Goal: Transaction & Acquisition: Purchase product/service

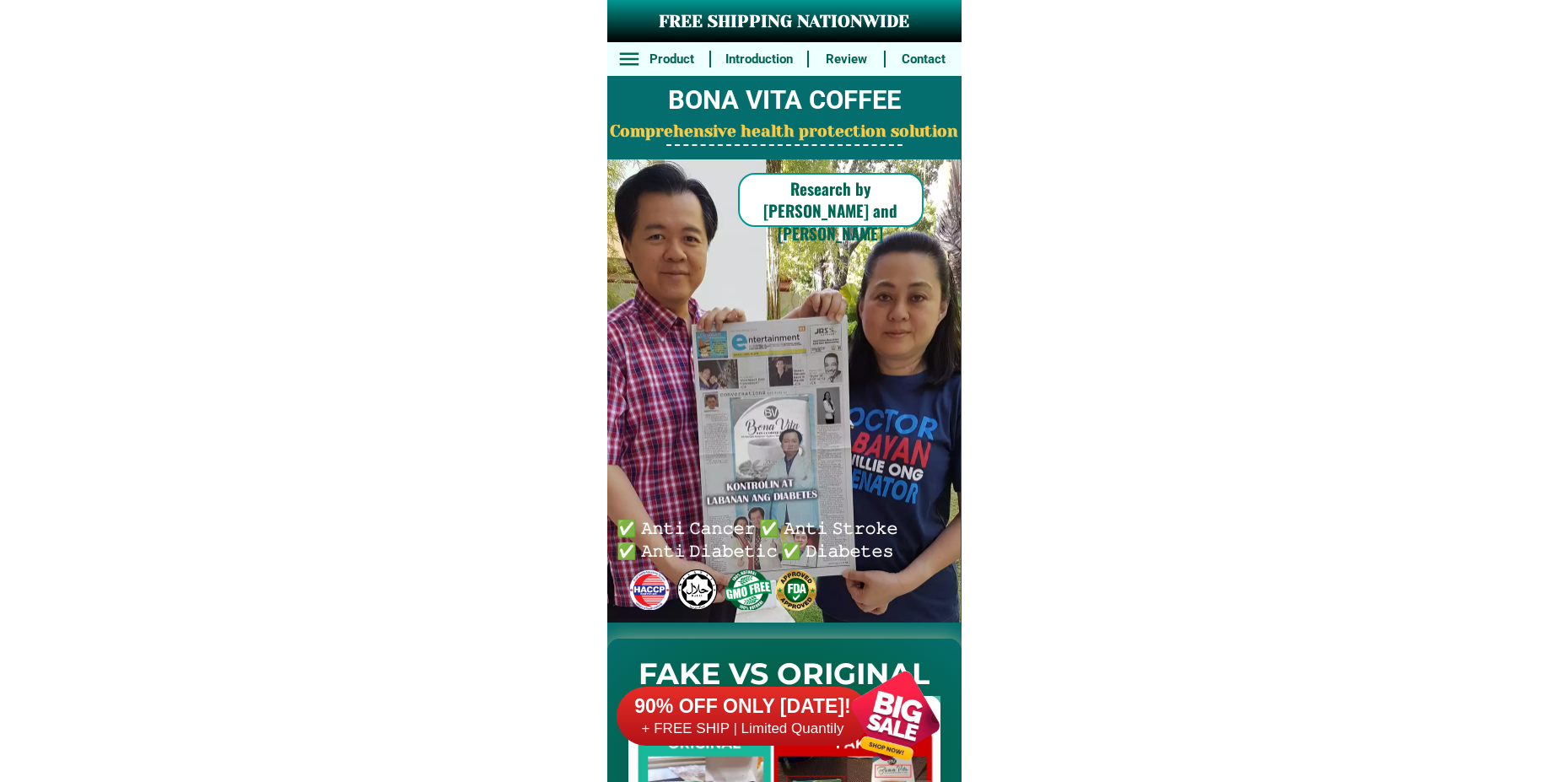
click at [887, 708] on div at bounding box center [895, 716] width 133 height 133
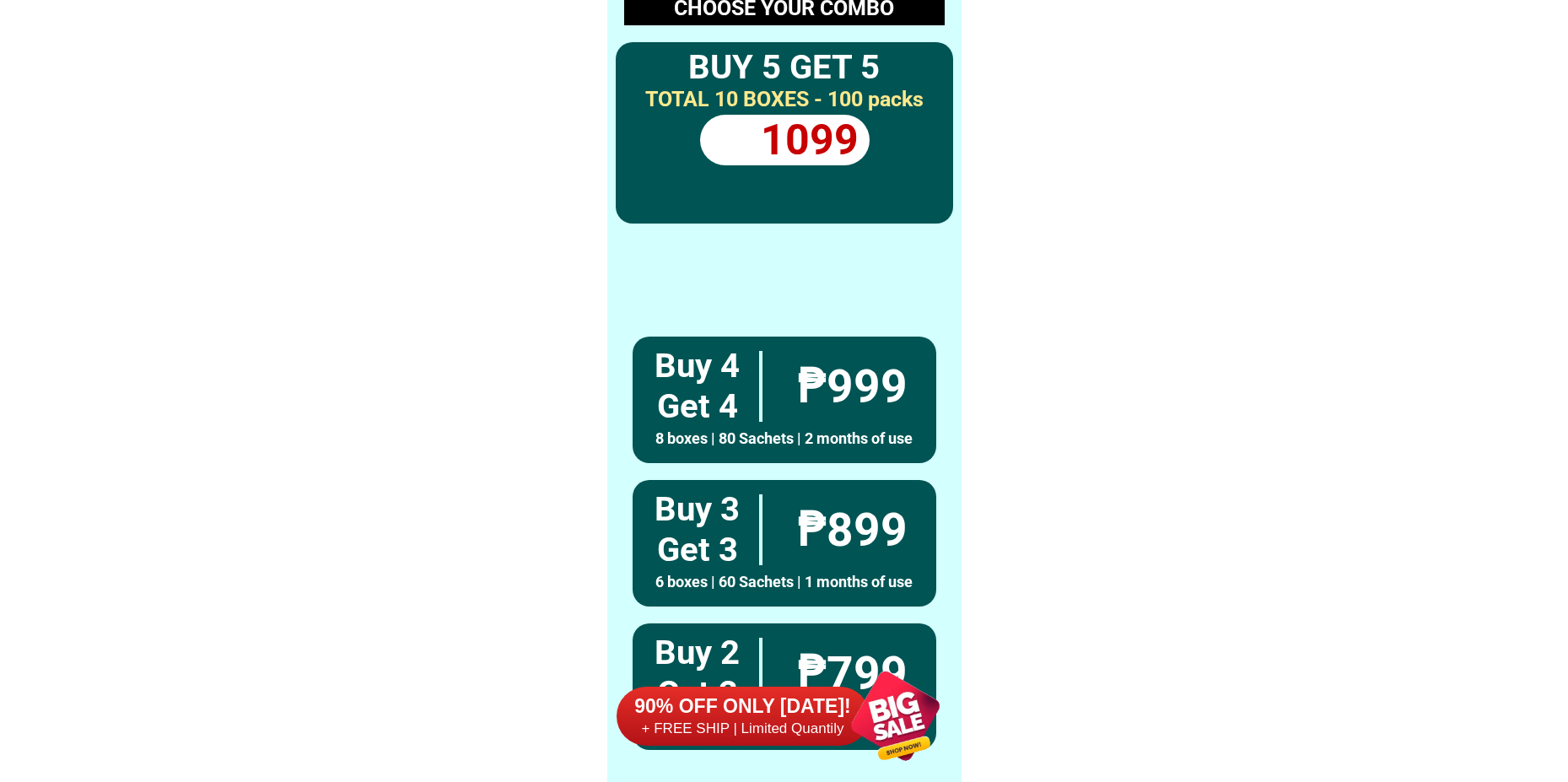
scroll to position [12400, 0]
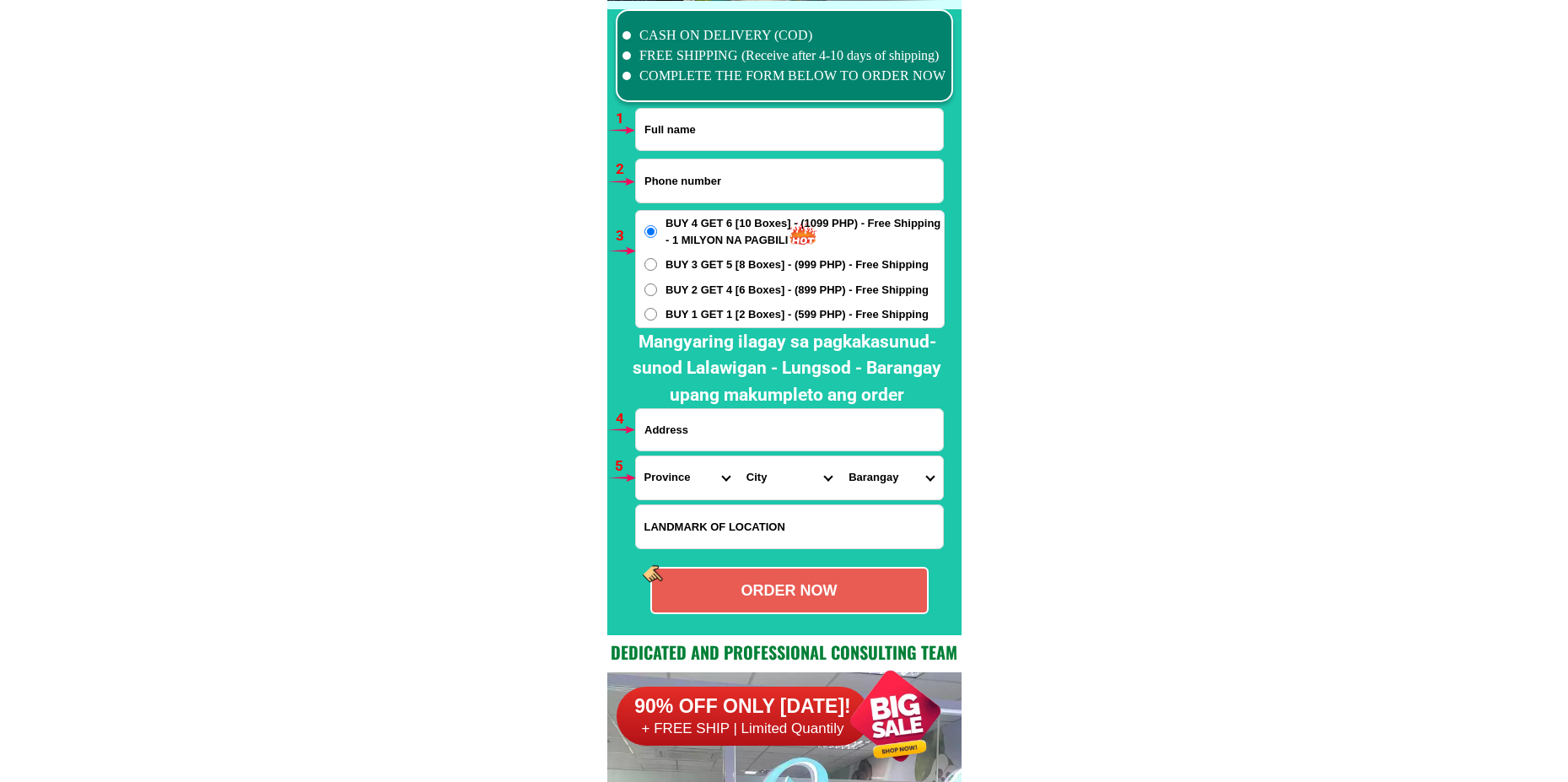
click at [760, 265] on span "BUY 3 GET 5 [8 Boxes] - (999 PHP) - Free Shipping" at bounding box center [797, 264] width 264 height 17
click at [657, 265] on input "BUY 3 GET 5 [8 Boxes] - (999 PHP) - Free Shipping" at bounding box center [651, 264] width 13 height 13
radio input "true"
click at [739, 306] on div "BUY 4 GET 6 [10 Boxes] - (1099 PHP) - Free Shipping - 1 MILYON NA PAGBILI BUY 3…" at bounding box center [790, 269] width 309 height 118
click at [737, 290] on span "BUY 2 GET 4 [6 Boxes] - (899 PHP) - Free Shipping" at bounding box center [797, 290] width 264 height 17
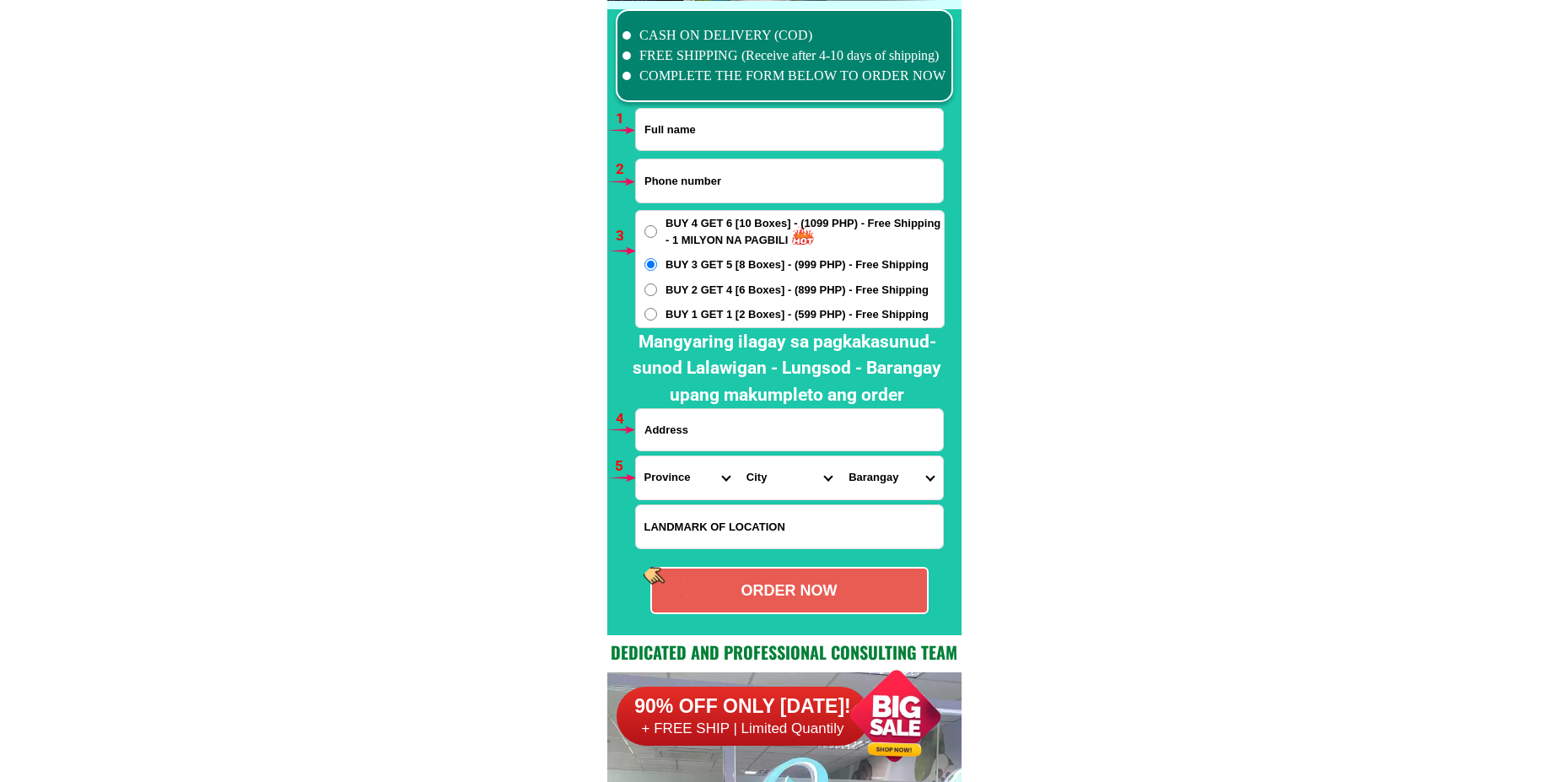
click at [657, 290] on input "BUY 2 GET 4 [6 Boxes] - (899 PHP) - Free Shipping" at bounding box center [651, 290] width 13 height 13
radio input "true"
click at [734, 312] on span "BUY 1 GET 1 [2 Boxes] - (599 PHP) - Free Shipping" at bounding box center [797, 315] width 264 height 17
click at [657, 312] on input "BUY 1 GET 1 [2 Boxes] - (599 PHP) - Free Shipping" at bounding box center [651, 314] width 13 height 13
radio input "true"
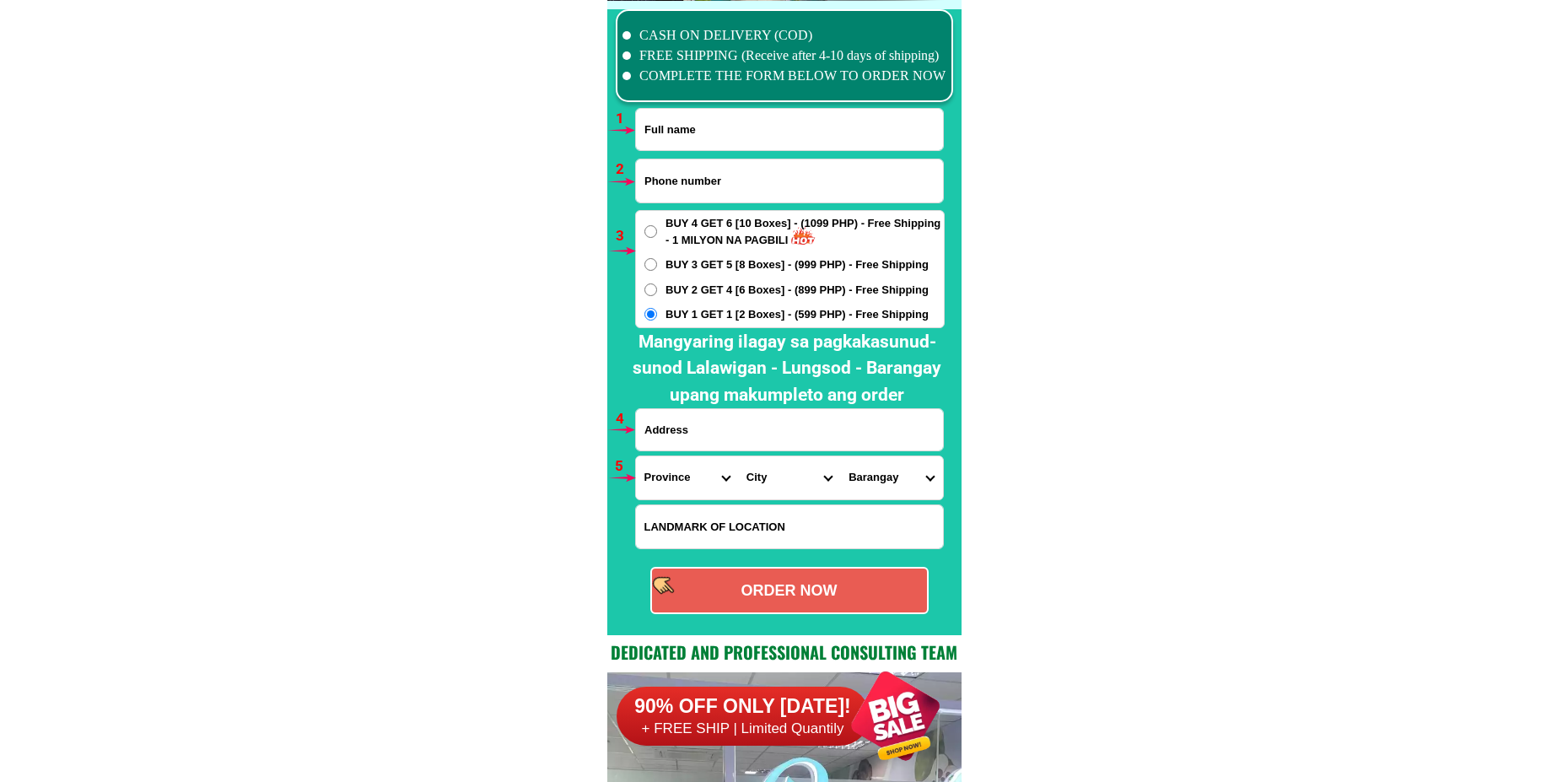
click at [744, 135] on input "Input full_name" at bounding box center [789, 129] width 307 height 41
click at [666, 188] on input "Input phone_number" at bounding box center [789, 181] width 307 height 43
drag, startPoint x: 693, startPoint y: 137, endPoint x: 693, endPoint y: 149, distance: 12.0
click at [693, 136] on input "Input full_name" at bounding box center [789, 129] width 307 height 41
click at [673, 194] on input "Input phone_number" at bounding box center [789, 181] width 307 height 43
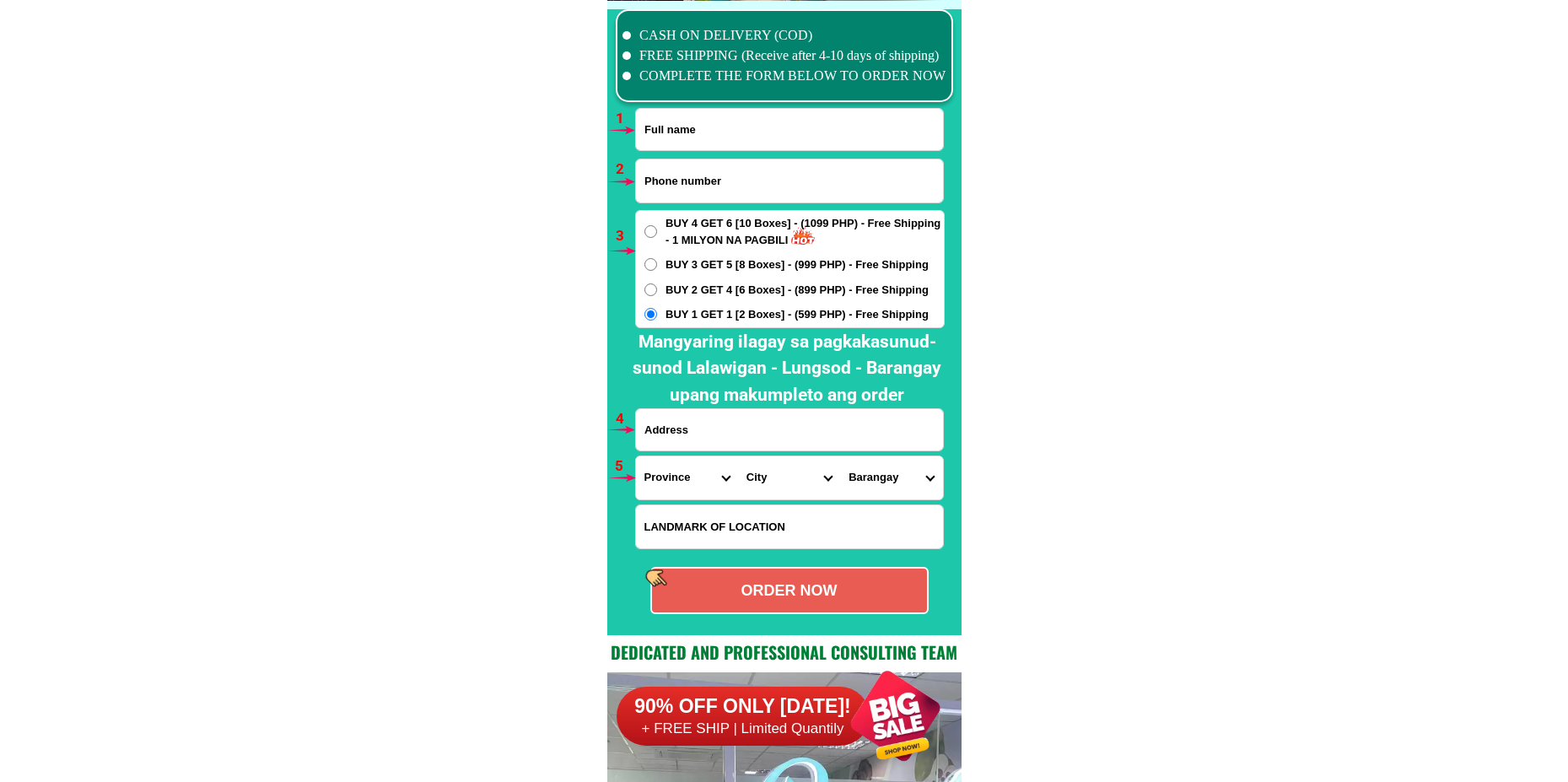
click at [699, 451] on form "ORDER NOW Province [GEOGRAPHIC_DATA] [GEOGRAPHIC_DATA][PERSON_NAME][GEOGRAPHIC_…" at bounding box center [791, 362] width 310 height 506
click at [693, 440] on input "Input address" at bounding box center [789, 430] width 307 height 41
click at [671, 475] on select "Province [GEOGRAPHIC_DATA] [GEOGRAPHIC_DATA][PERSON_NAME][GEOGRAPHIC_DATA][GEOG…" at bounding box center [686, 477] width 102 height 43
click at [674, 528] on input "Input LANDMARKOFLOCATION" at bounding box center [789, 527] width 307 height 43
